Goal: Book appointment/travel/reservation

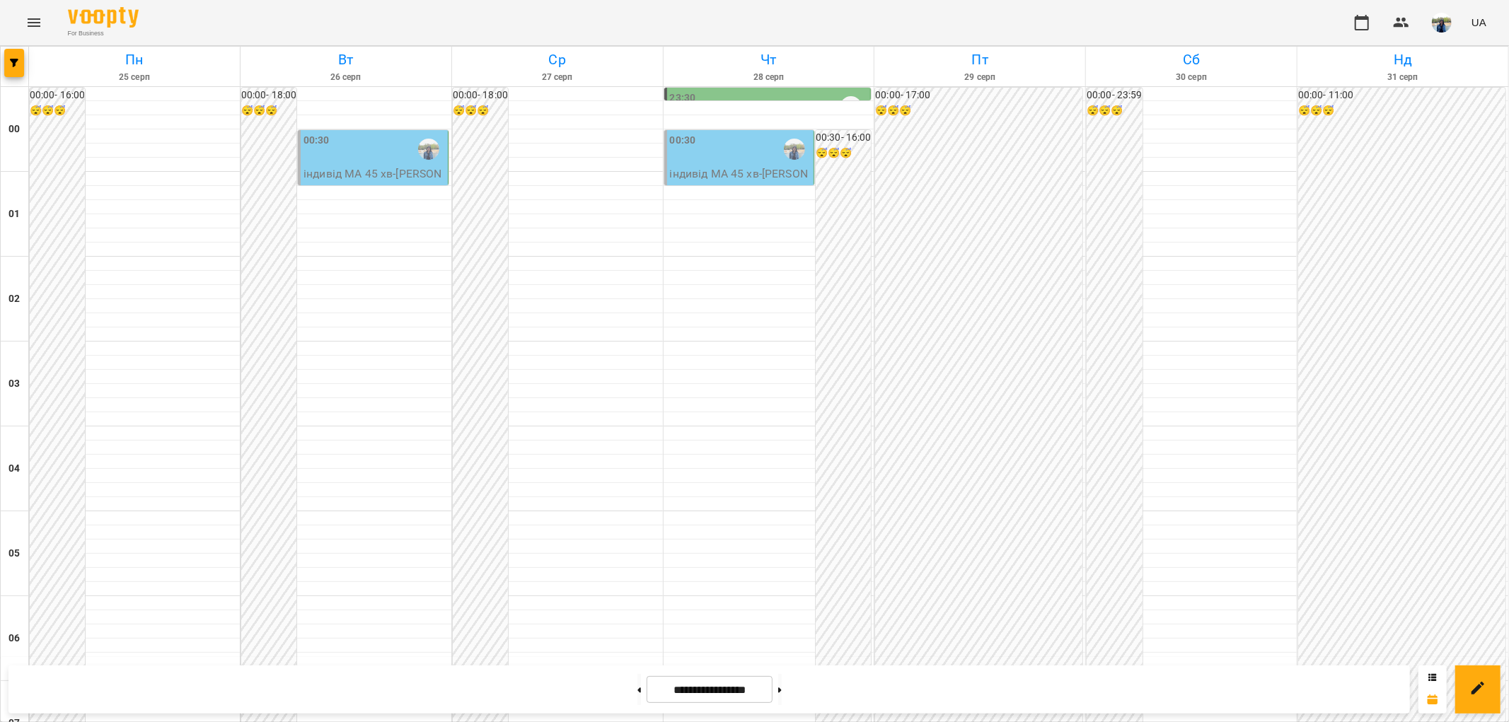
scroll to position [1466, 0]
click at [637, 688] on button at bounding box center [639, 689] width 4 height 31
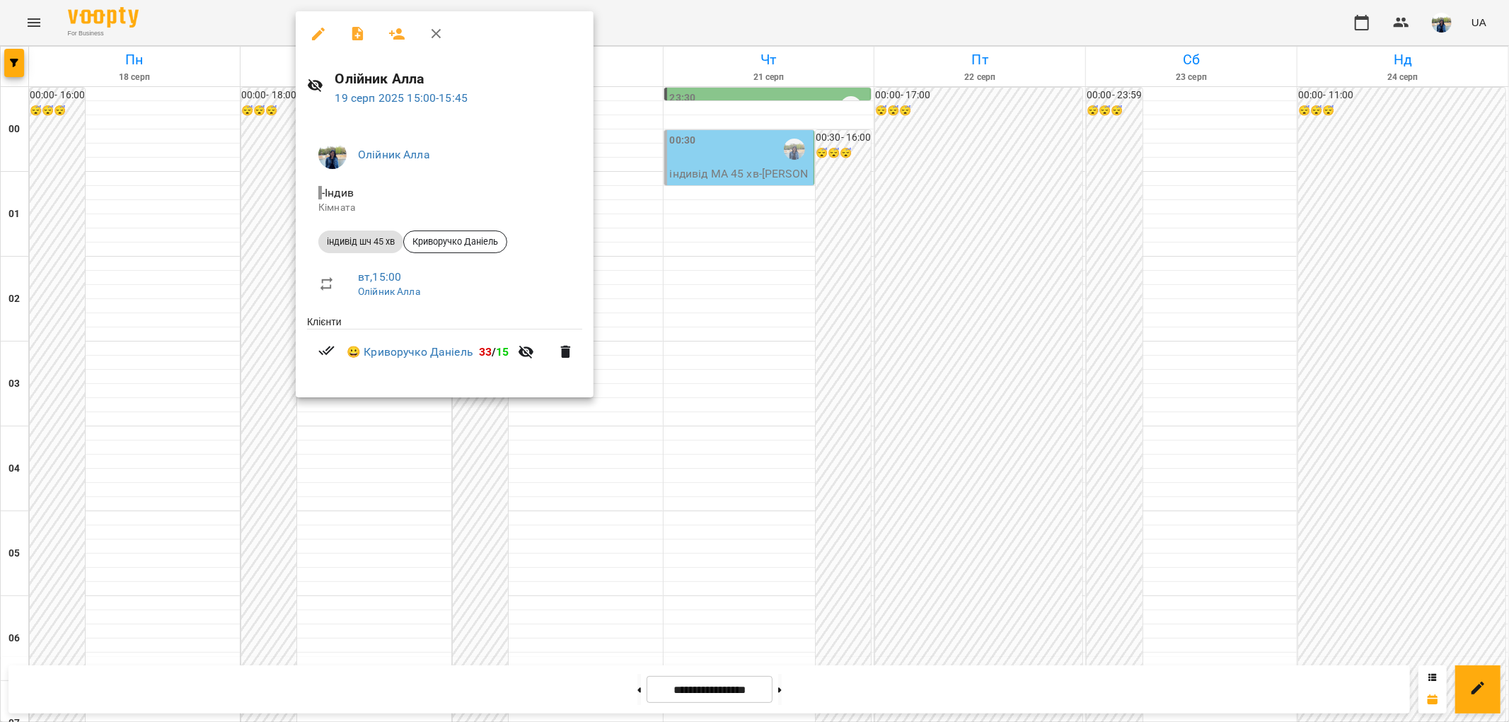
click at [436, 29] on icon "button" at bounding box center [436, 33] width 17 height 17
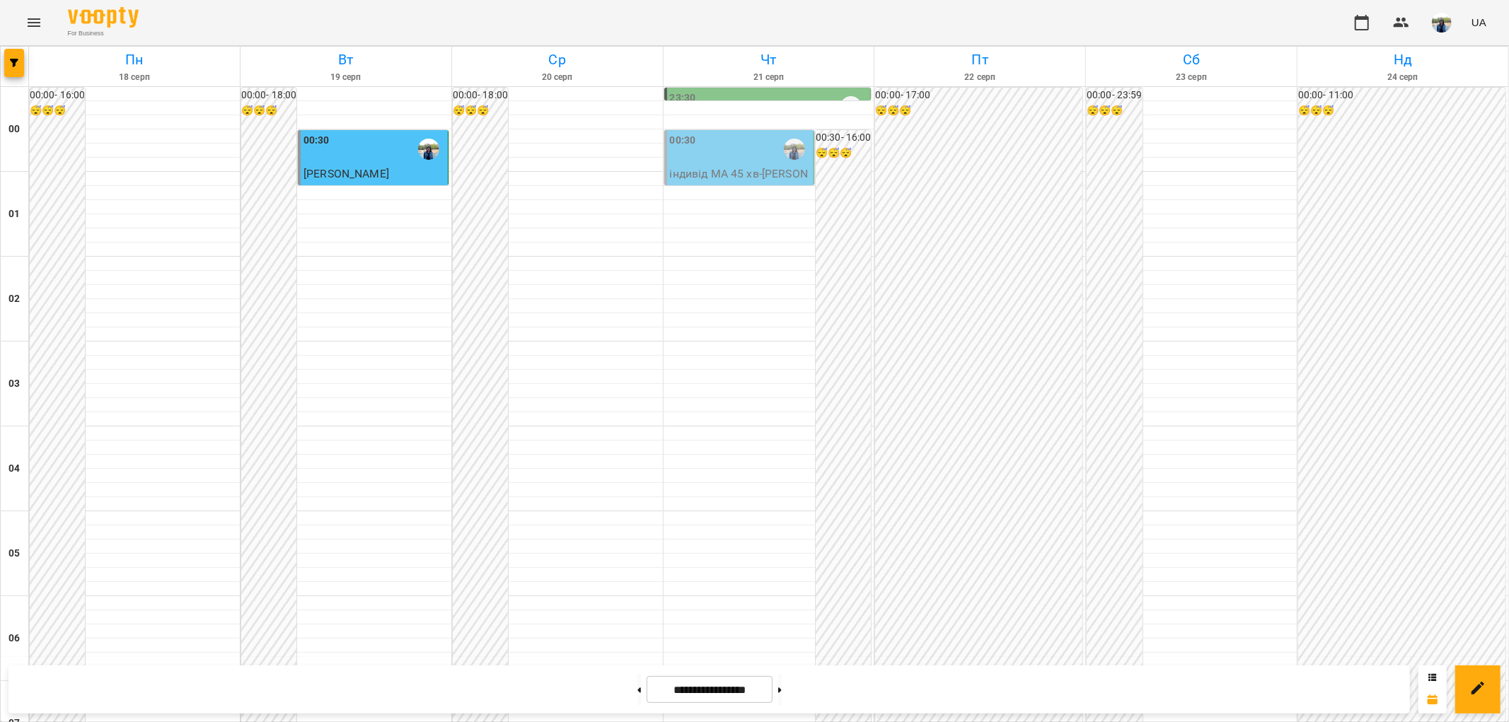
scroll to position [915, 0]
click at [782, 691] on icon at bounding box center [780, 690] width 4 height 5
type input "**********"
